Goal: Information Seeking & Learning: Find specific fact

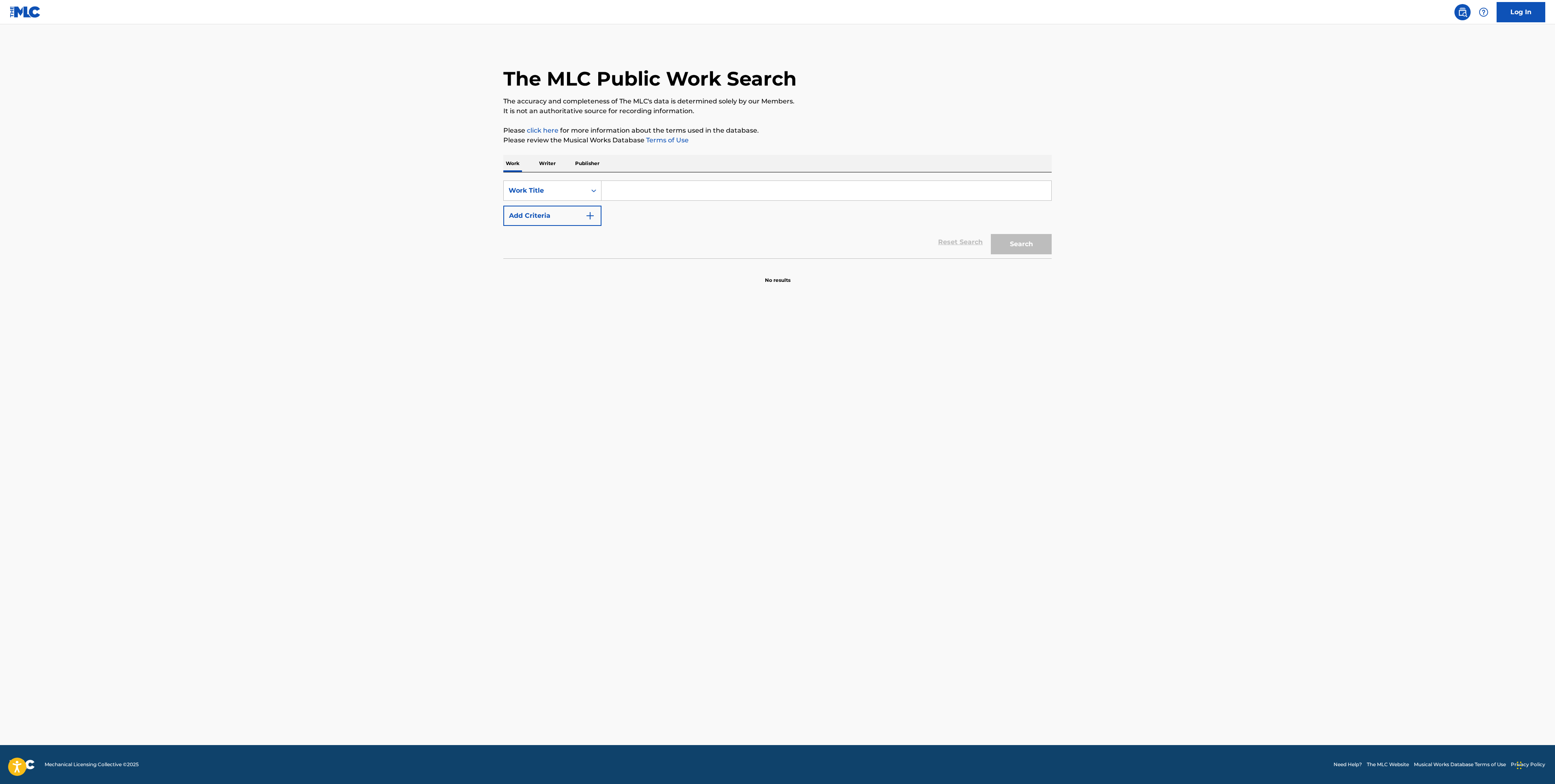
click at [757, 190] on input "Search Form" at bounding box center [826, 190] width 450 height 19
type input "we're good"
click at [327, 337] on main "The MLC Public Work Search The accuracy and completeness of The MLC's data is d…" at bounding box center [778, 384] width 1555 height 720
click at [546, 216] on button "Add Criteria" at bounding box center [552, 216] width 98 height 21
click at [630, 210] on input "Search Form" at bounding box center [819, 215] width 435 height 19
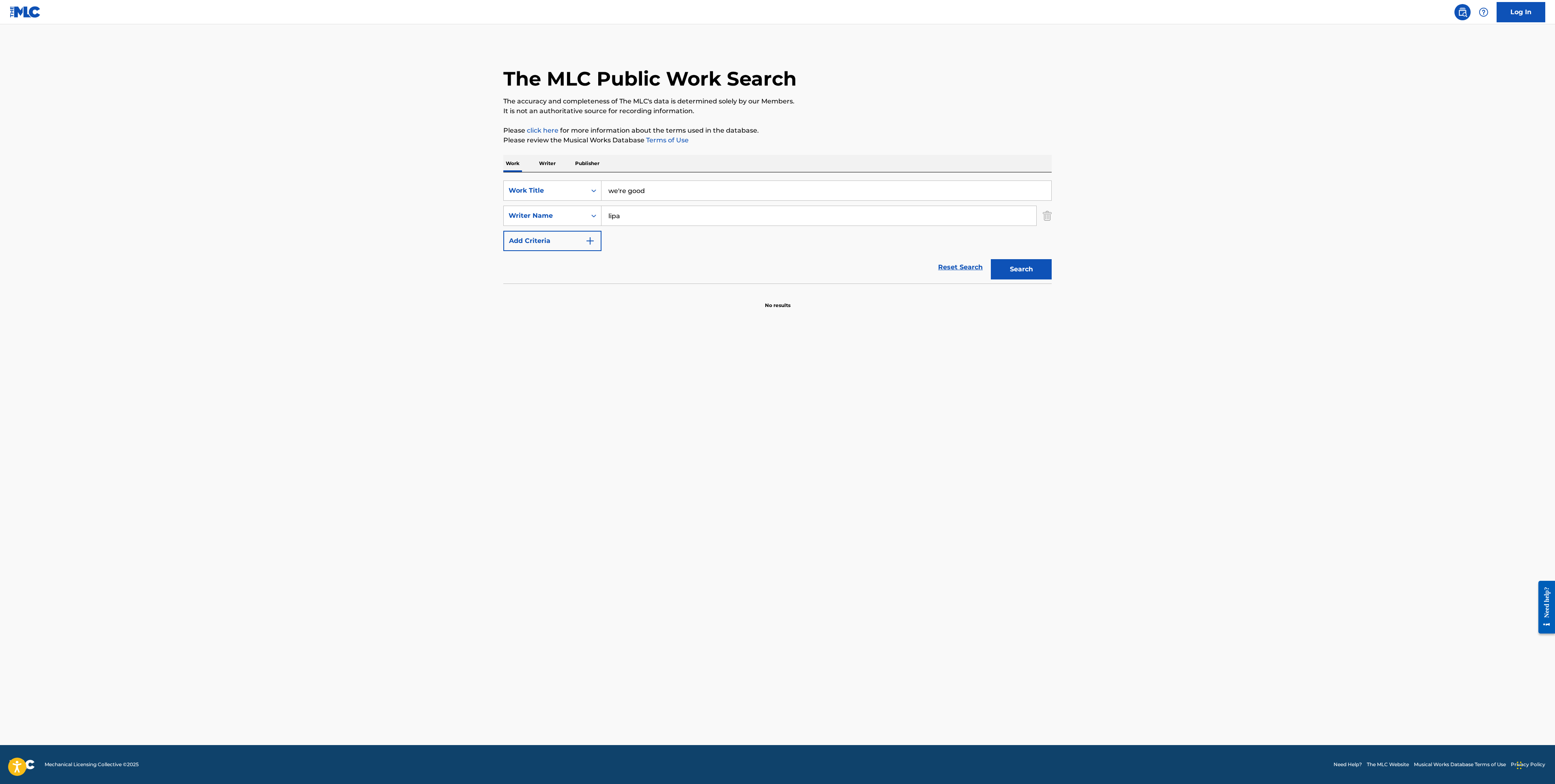
type input "lipa"
click at [991, 259] on button "Search" at bounding box center [1021, 269] width 61 height 21
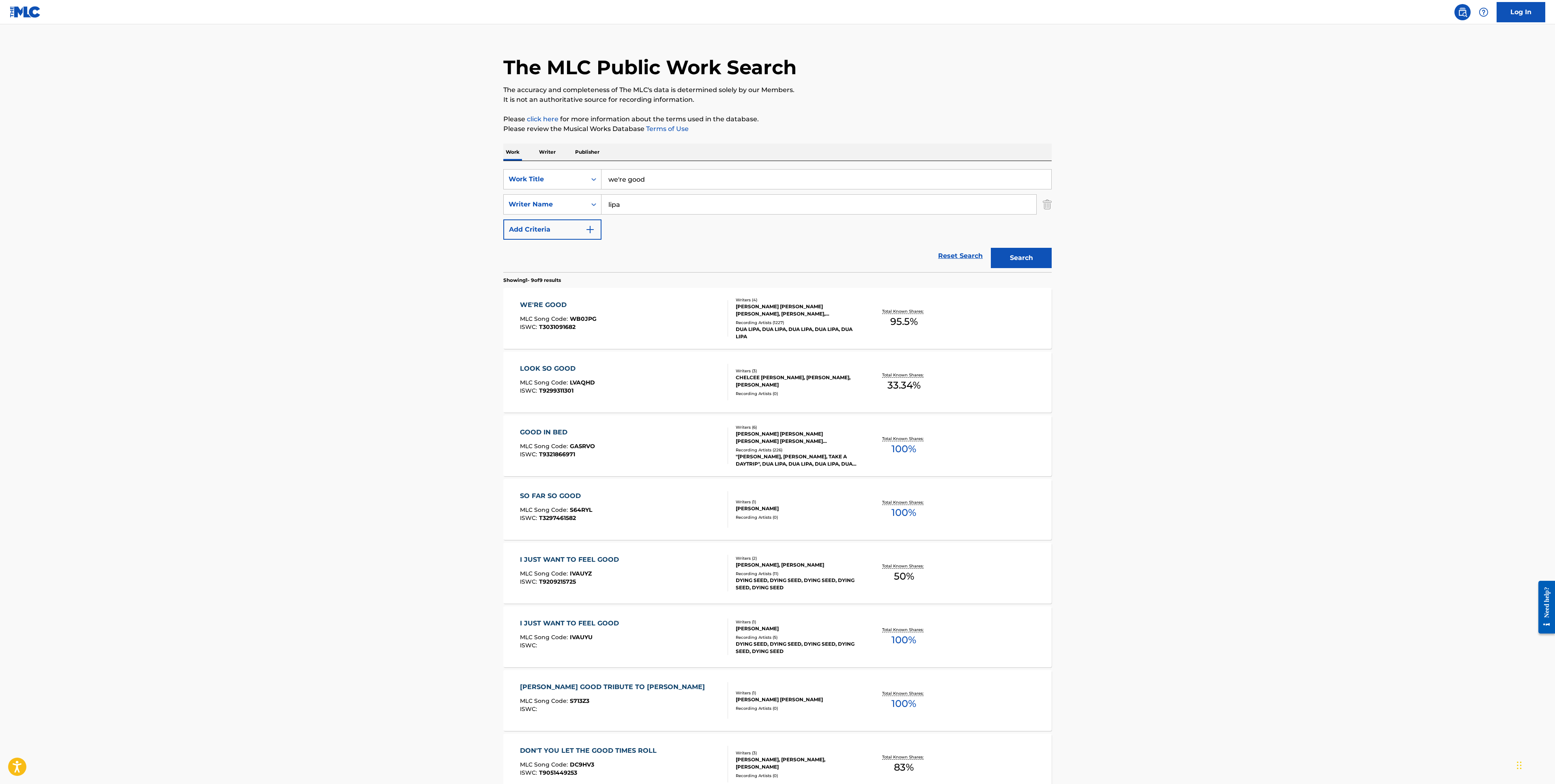
scroll to position [15, 0]
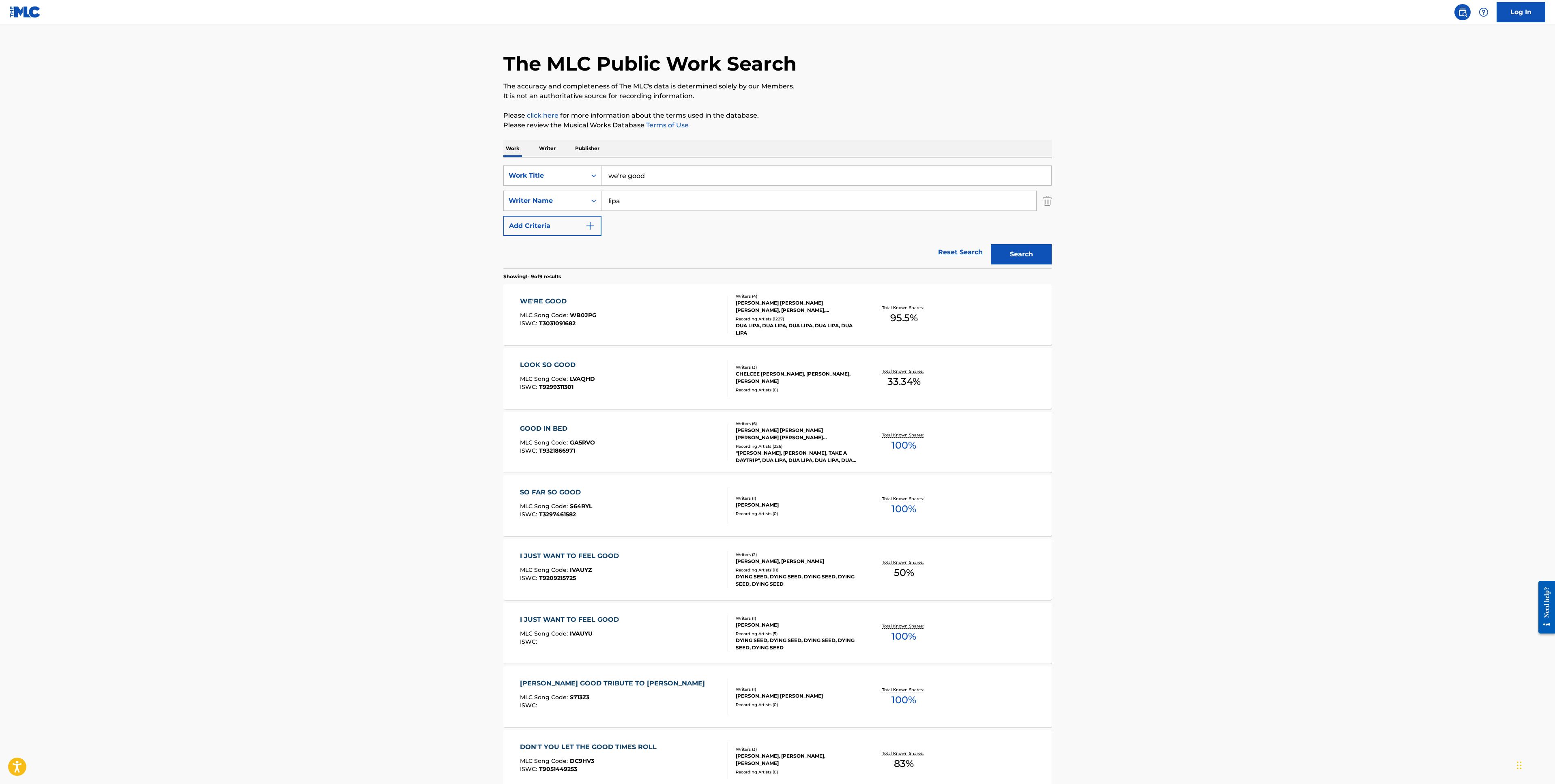
click at [556, 299] on div "WE'RE GOOD" at bounding box center [558, 301] width 76 height 10
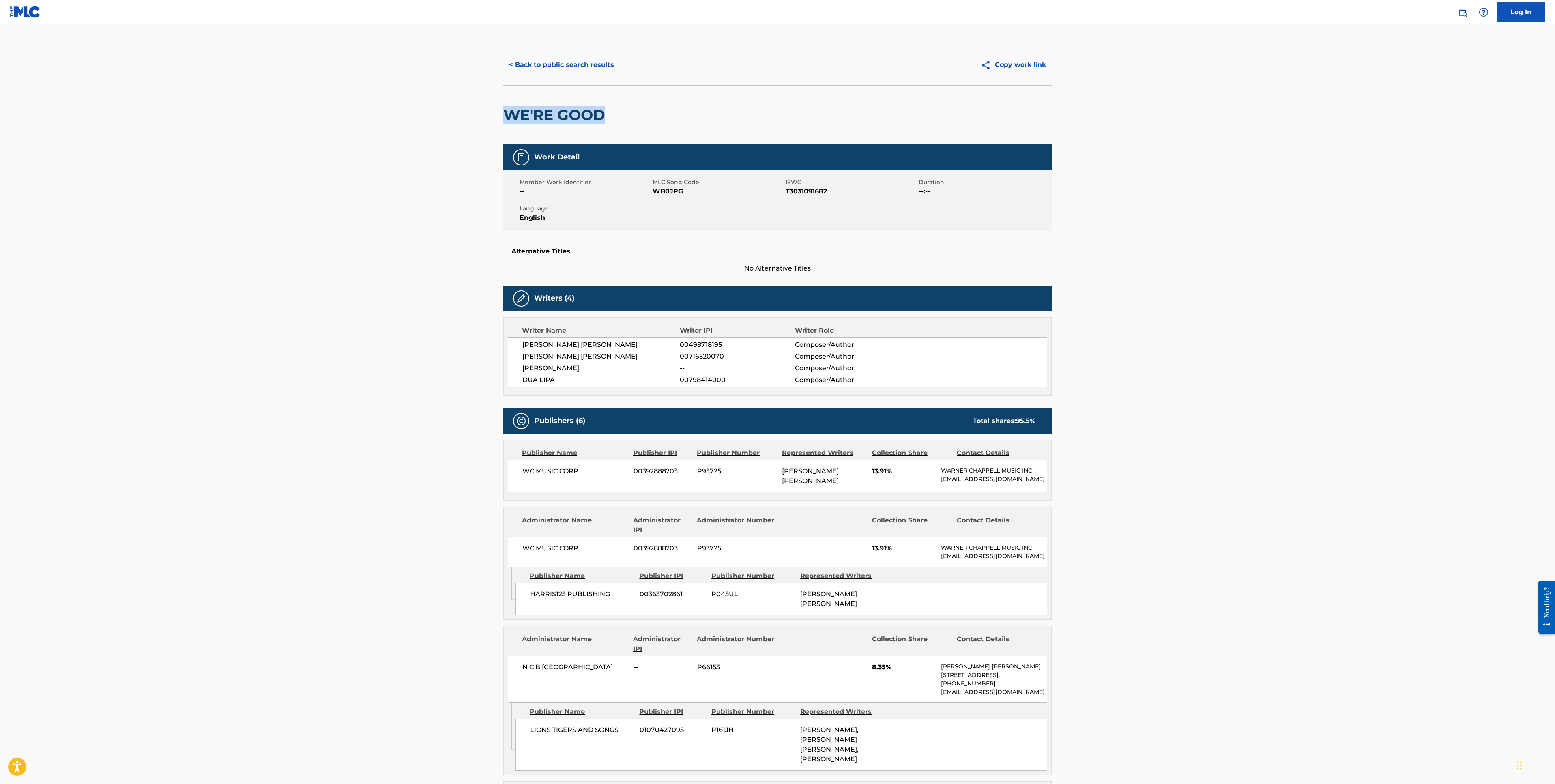
drag, startPoint x: 610, startPoint y: 116, endPoint x: 503, endPoint y: 114, distance: 107.0
click at [503, 114] on div "< Back to public search results Copy work link WE'RE GOOD Work Detail Member Wo…" at bounding box center [777, 734] width 568 height 1378
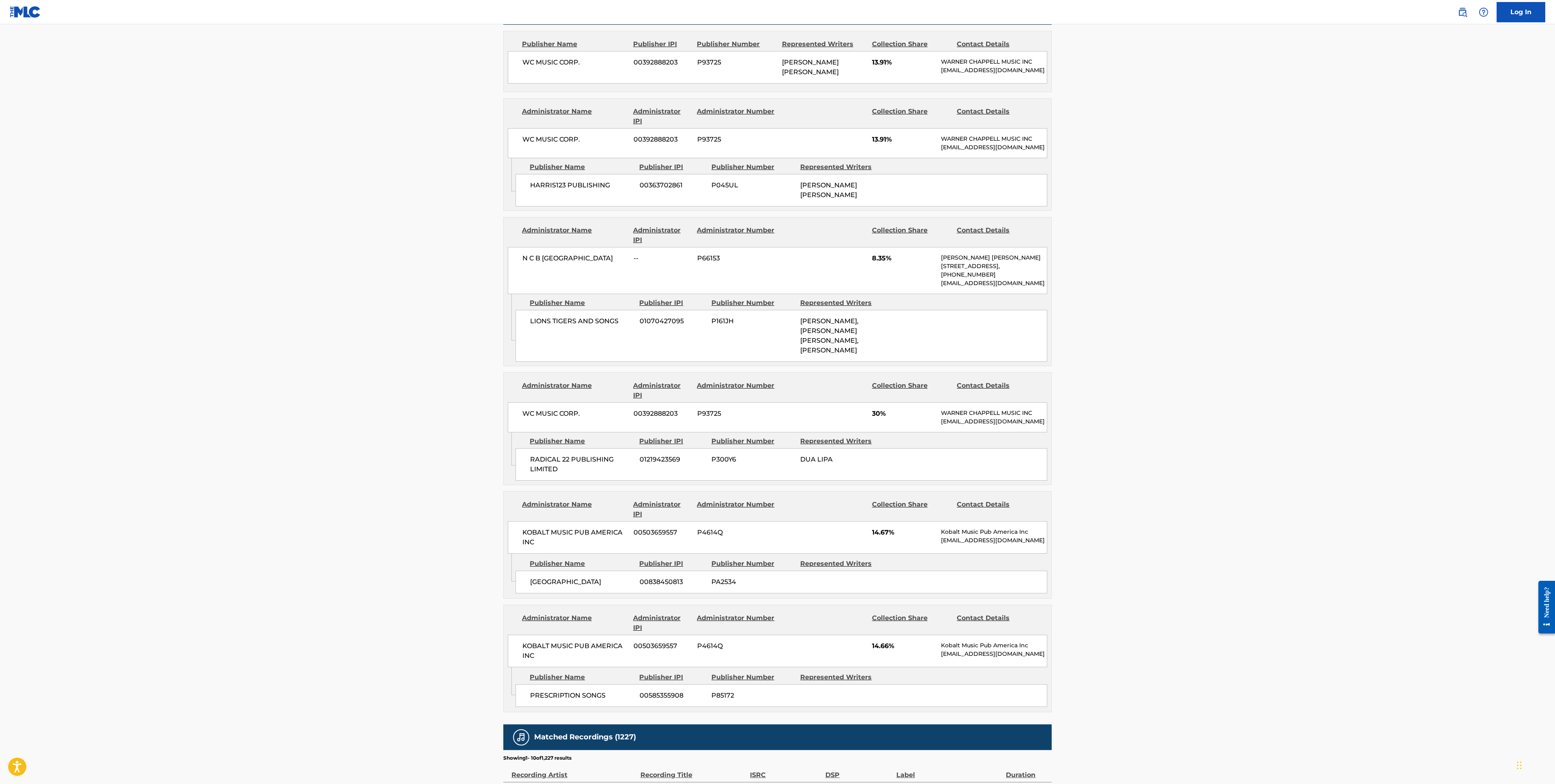
scroll to position [410, 0]
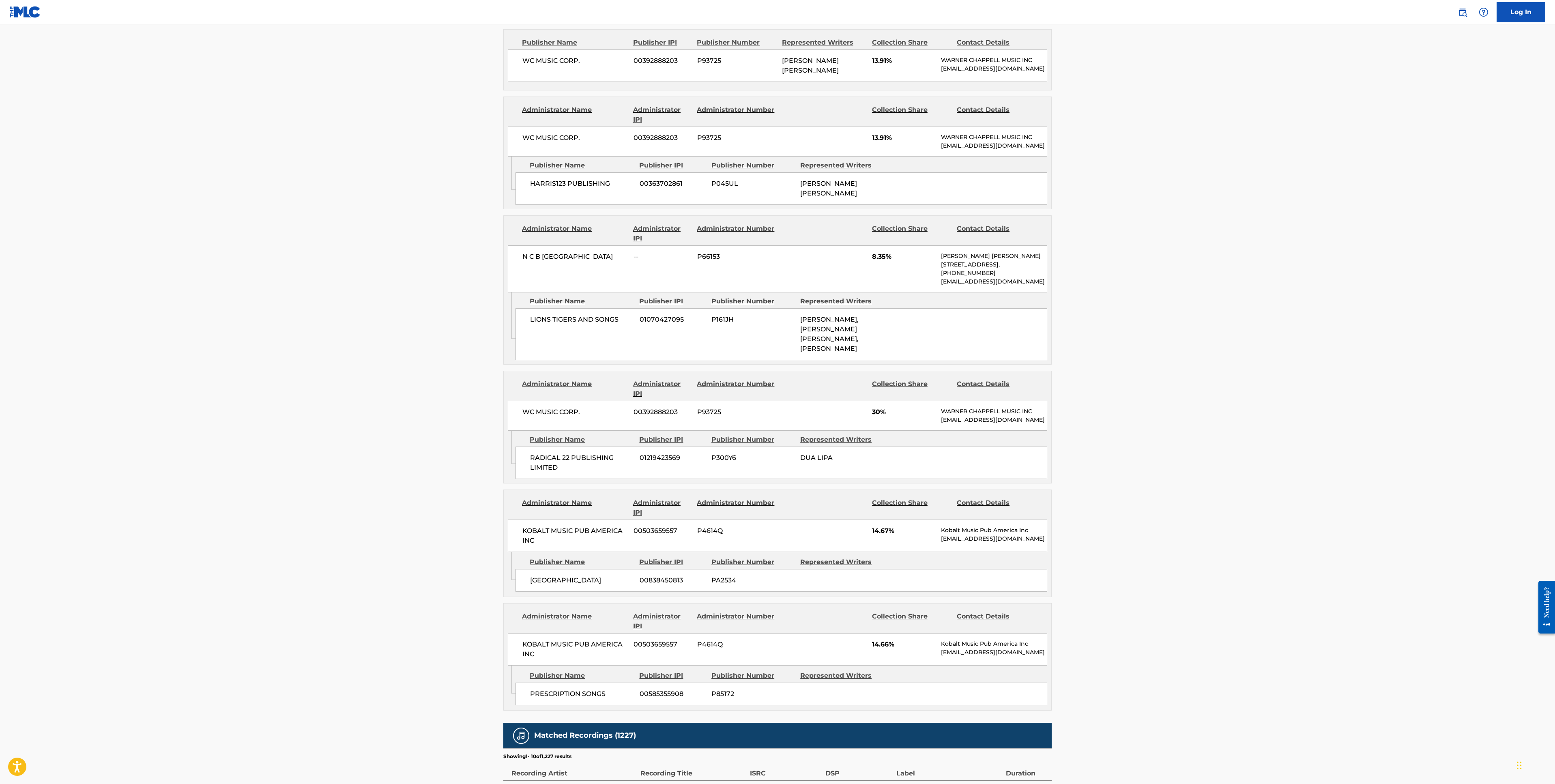
copy h2 "WE'RE GOOD"
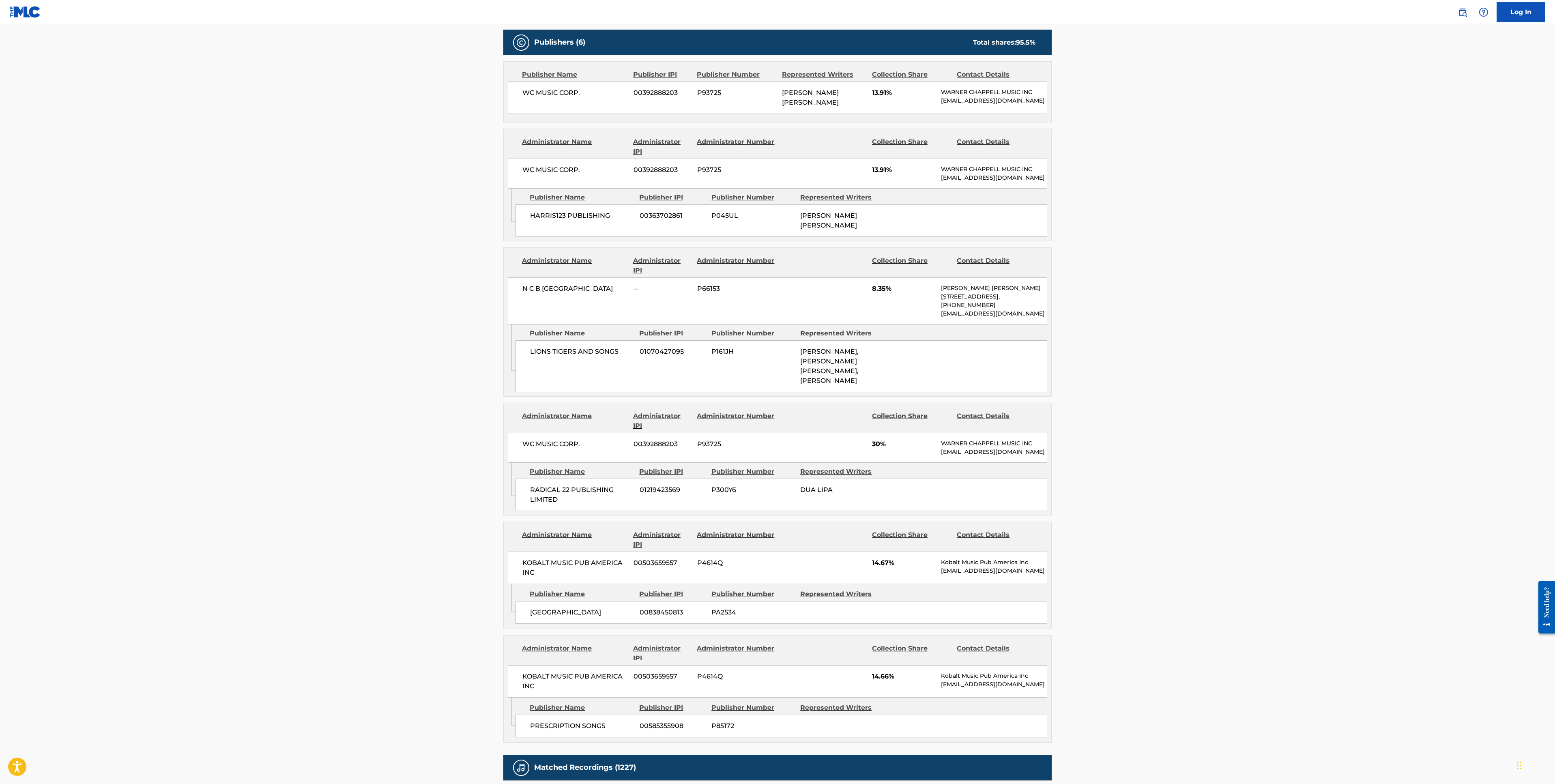
scroll to position [365, 0]
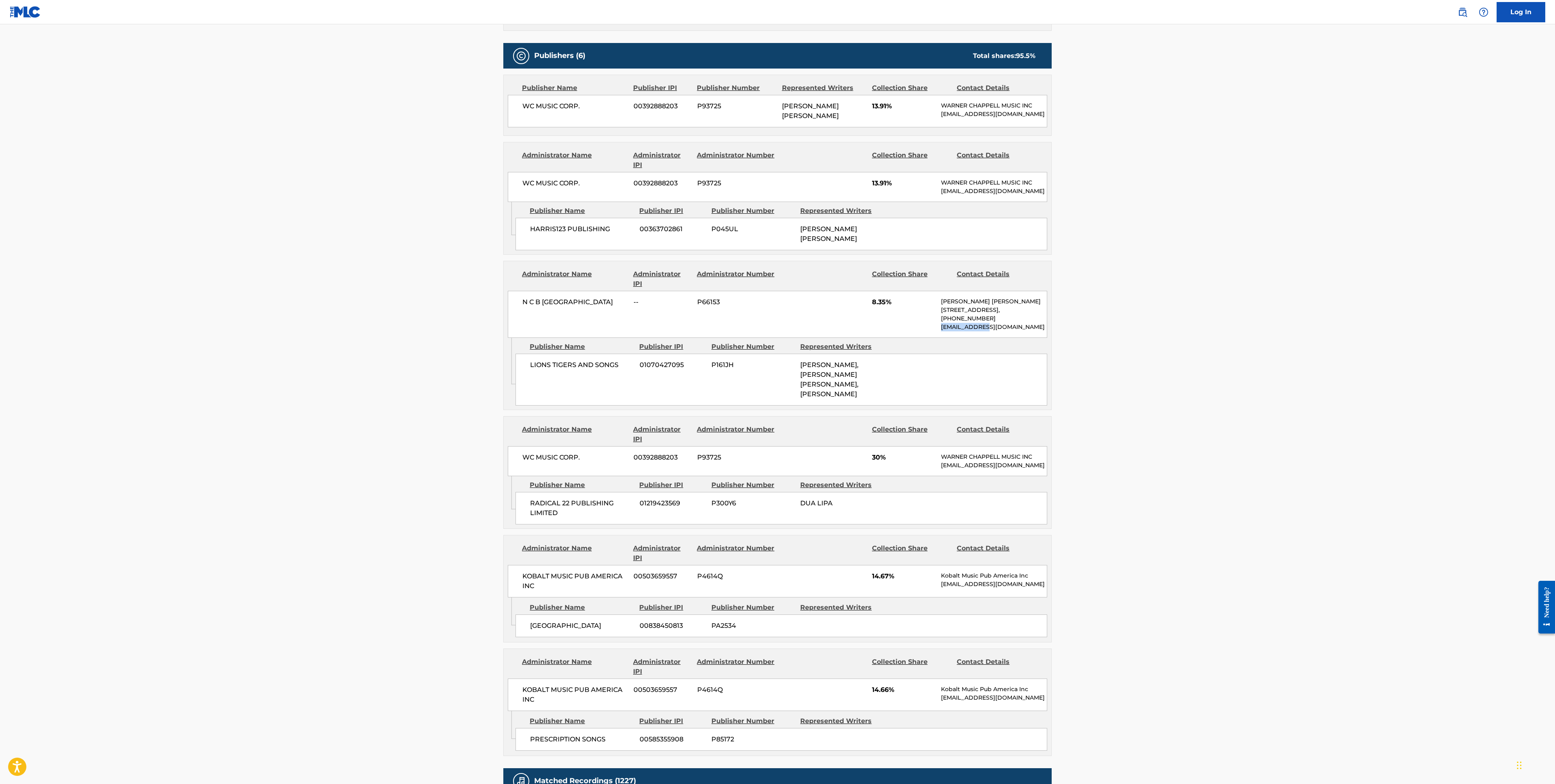
drag, startPoint x: 993, startPoint y: 345, endPoint x: 934, endPoint y: 343, distance: 59.0
click at [934, 338] on div "N C B SCANDINAVIA -- P66153 8.35% [PERSON_NAME] [PERSON_NAME] [STREET_ADDRESS],…" at bounding box center [778, 314] width 539 height 47
